Goal: Find specific page/section: Find specific page/section

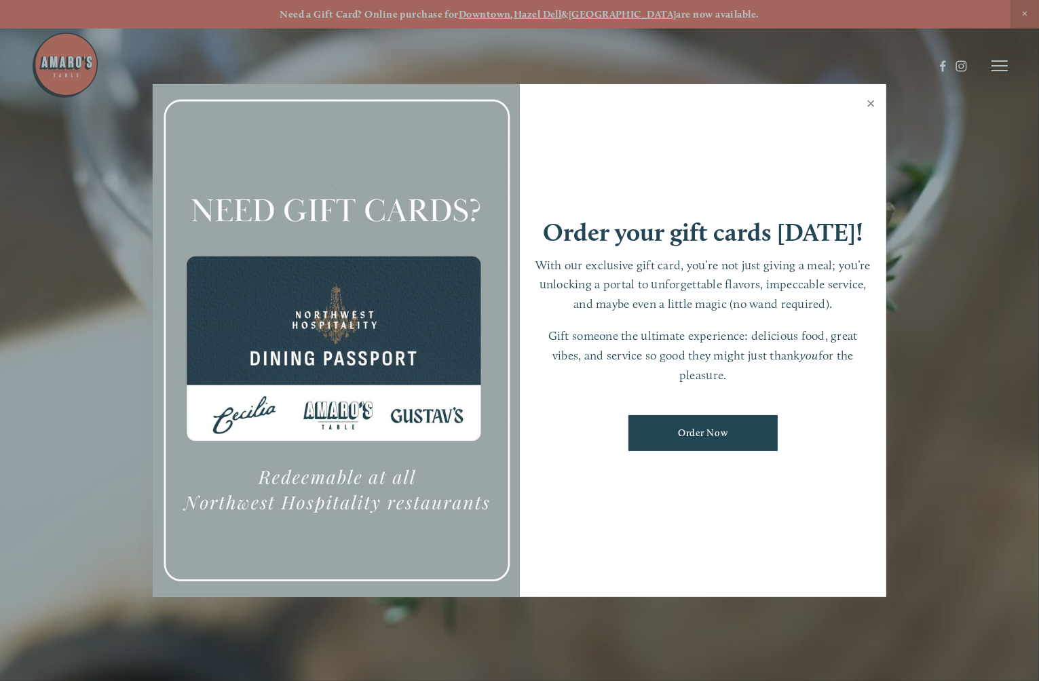
click at [870, 100] on link "Close" at bounding box center [870, 105] width 26 height 38
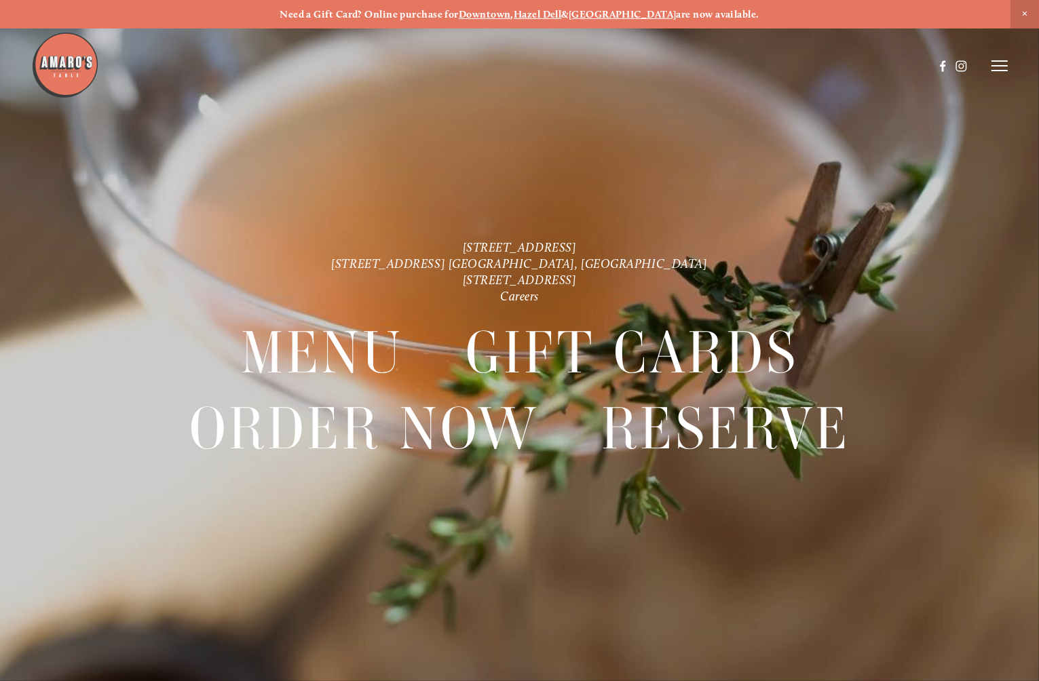
click at [999, 64] on icon at bounding box center [999, 66] width 16 height 12
click at [836, 69] on span "Visit" at bounding box center [842, 66] width 20 height 12
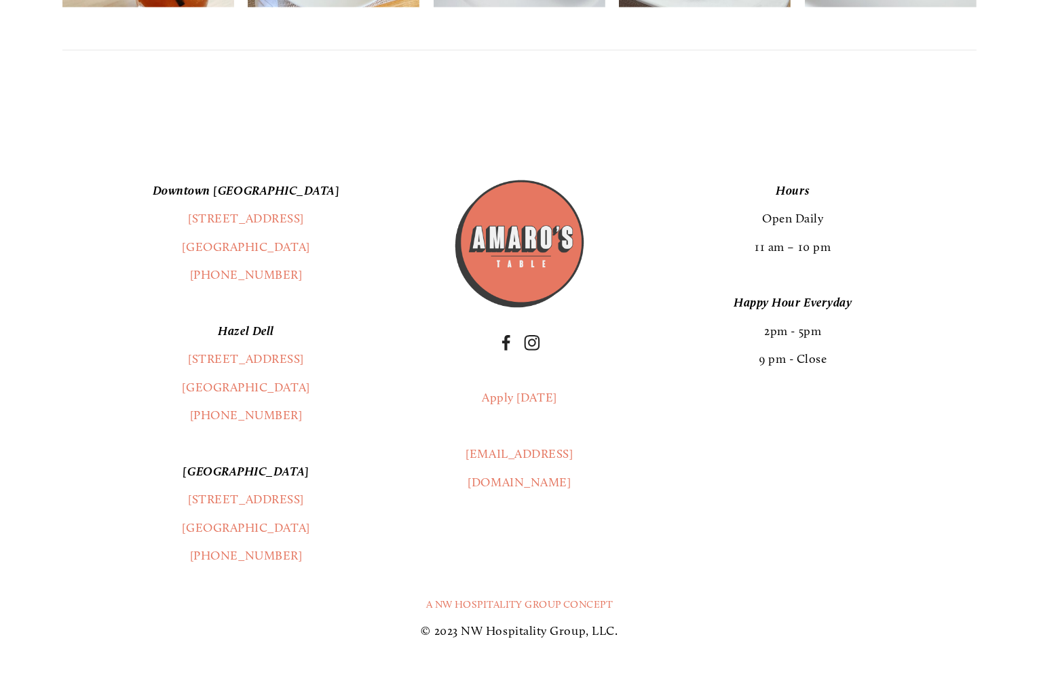
scroll to position [3270, 0]
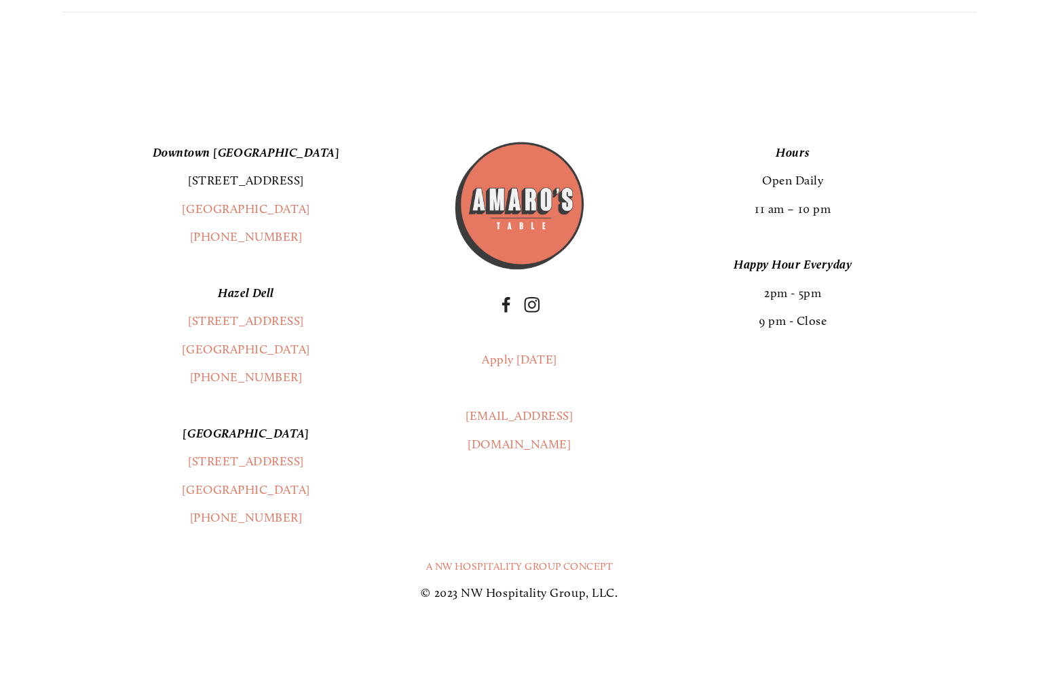
click at [258, 183] on link "[STREET_ADDRESS]" at bounding box center [246, 180] width 116 height 15
